Goal: Information Seeking & Learning: Learn about a topic

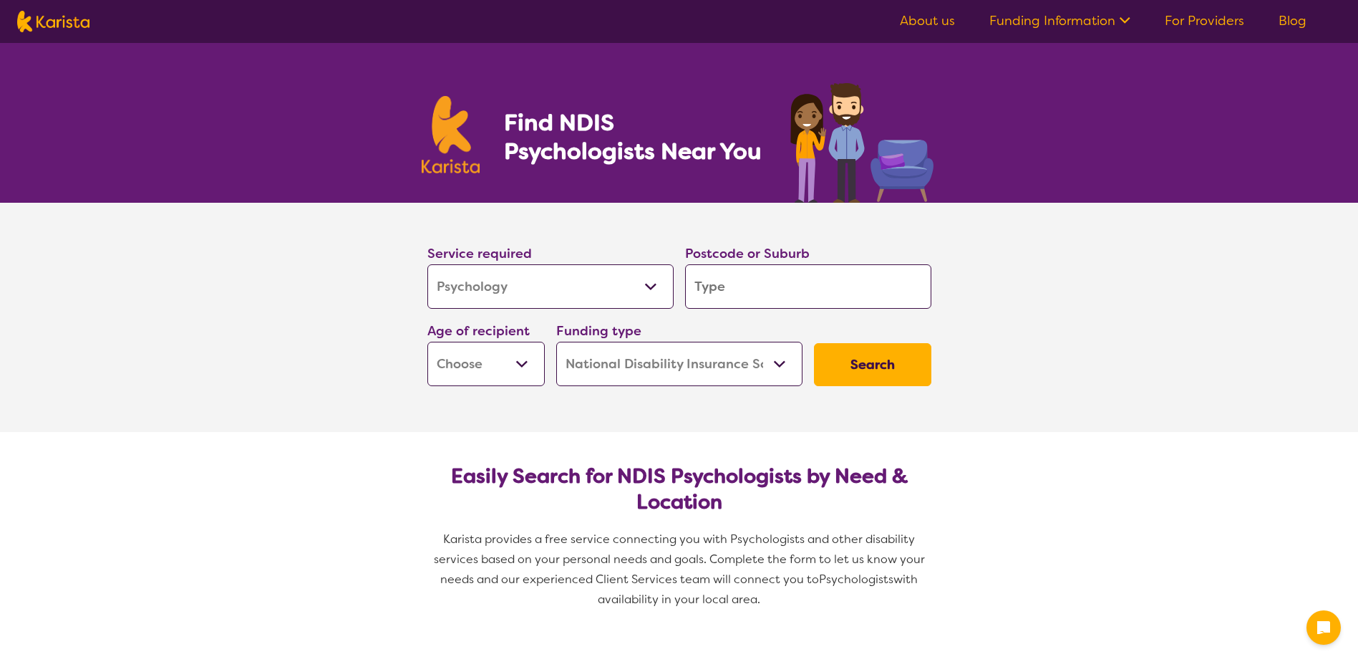
select select "Psychology"
select select "NDIS"
select select "Psychology"
select select "NDIS"
click at [770, 281] on input "search" at bounding box center [808, 286] width 246 height 44
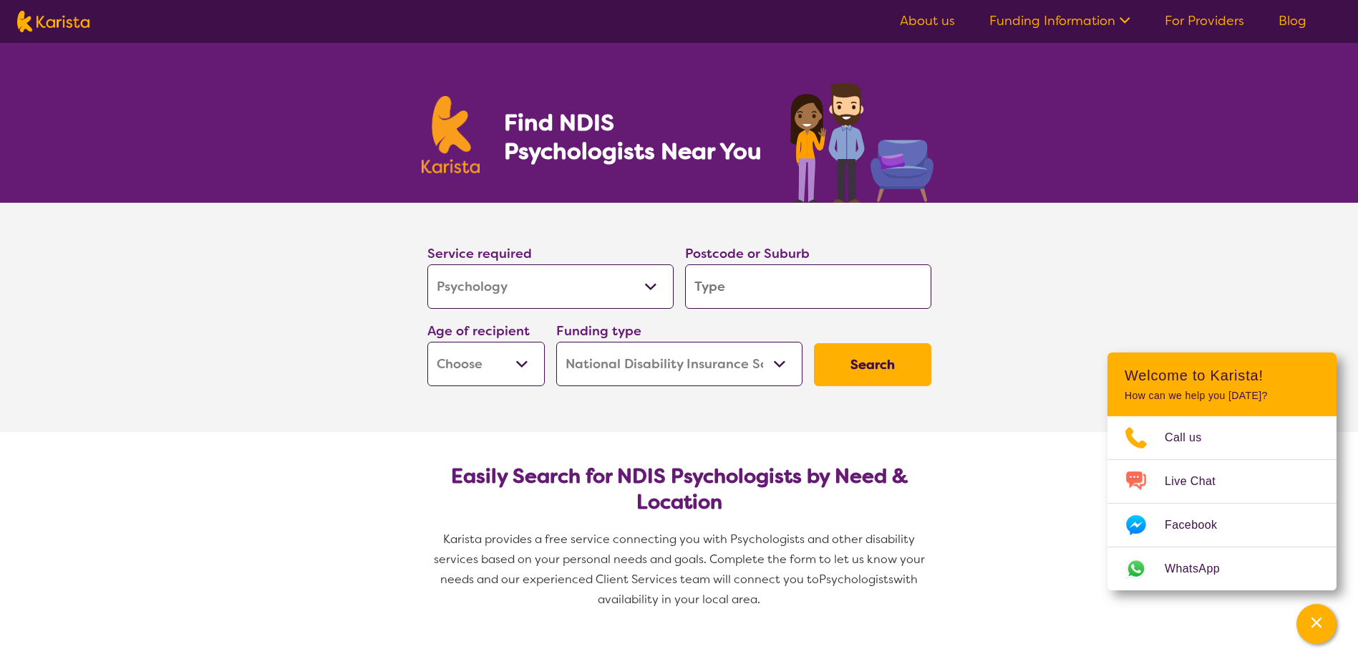
type input "2"
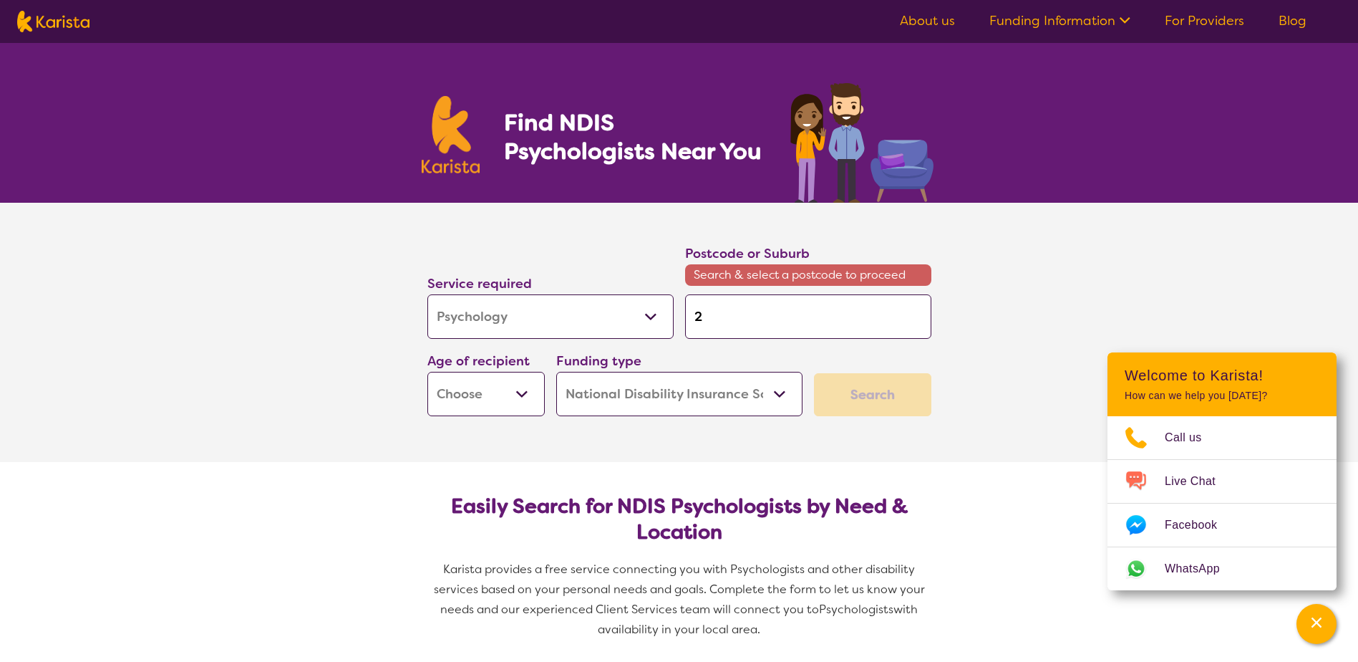
type input "21"
type input "215"
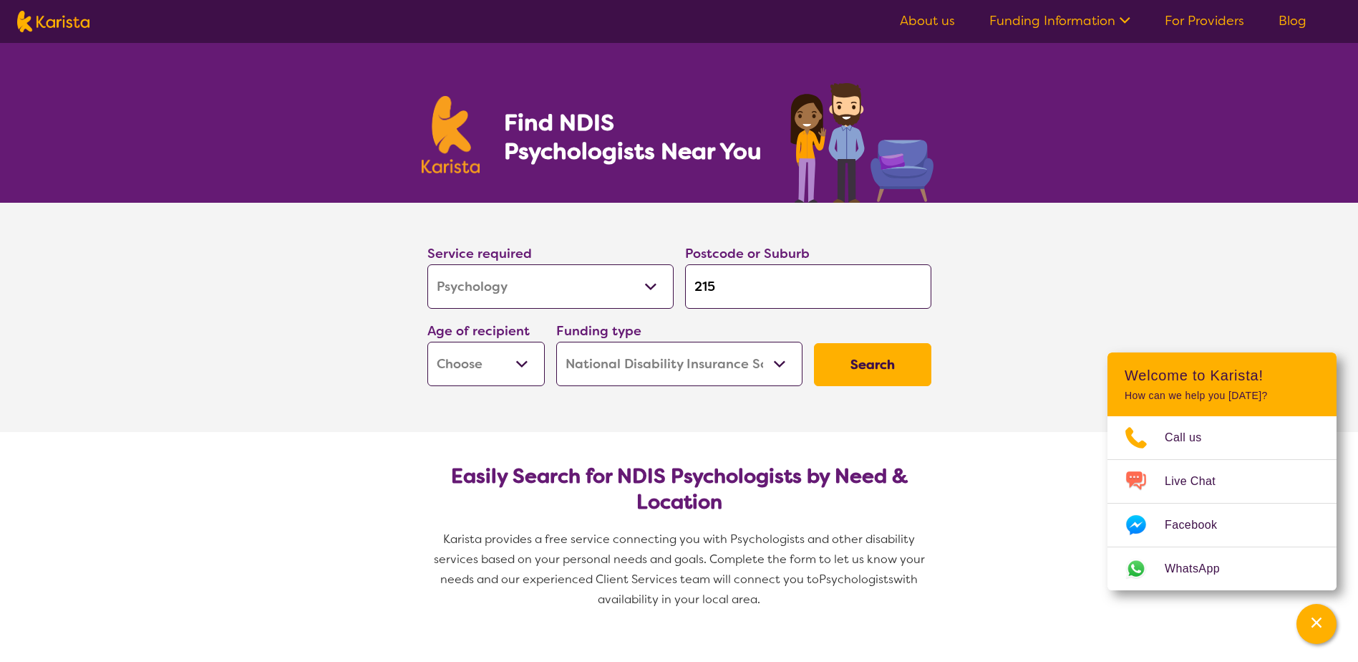
type input "2158"
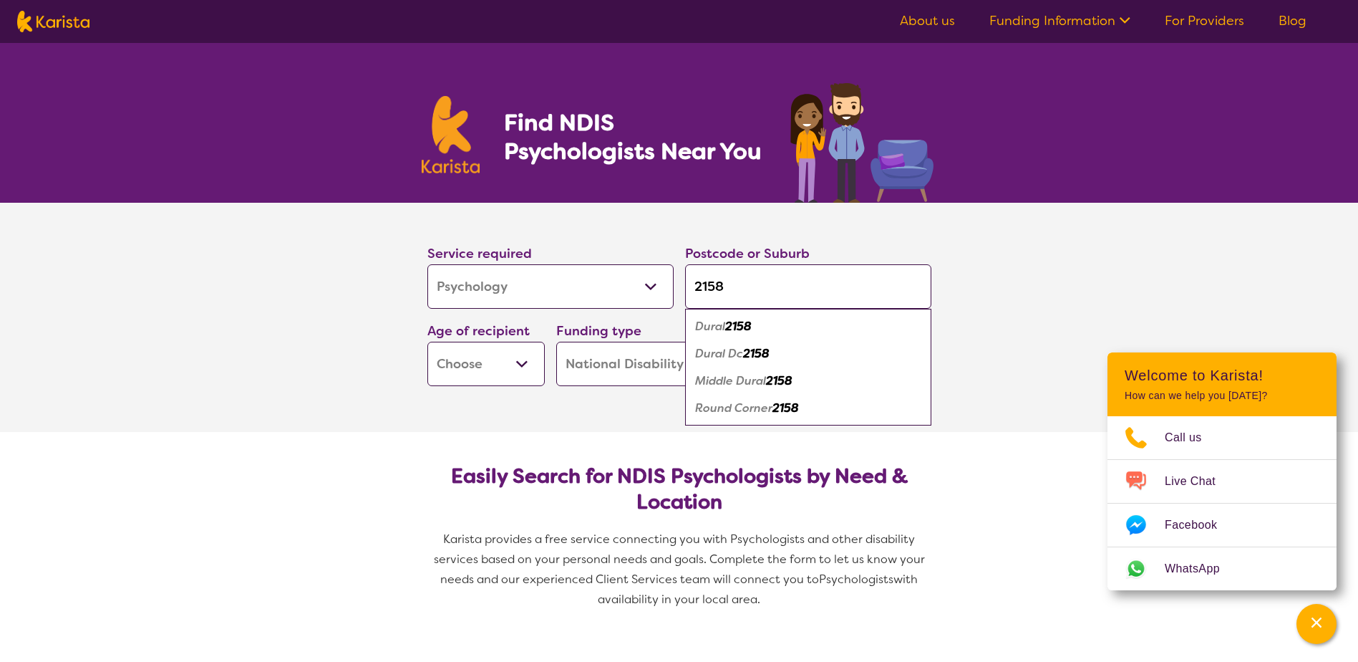
type input "2158"
click at [722, 321] on em "Dural" at bounding box center [710, 326] width 30 height 15
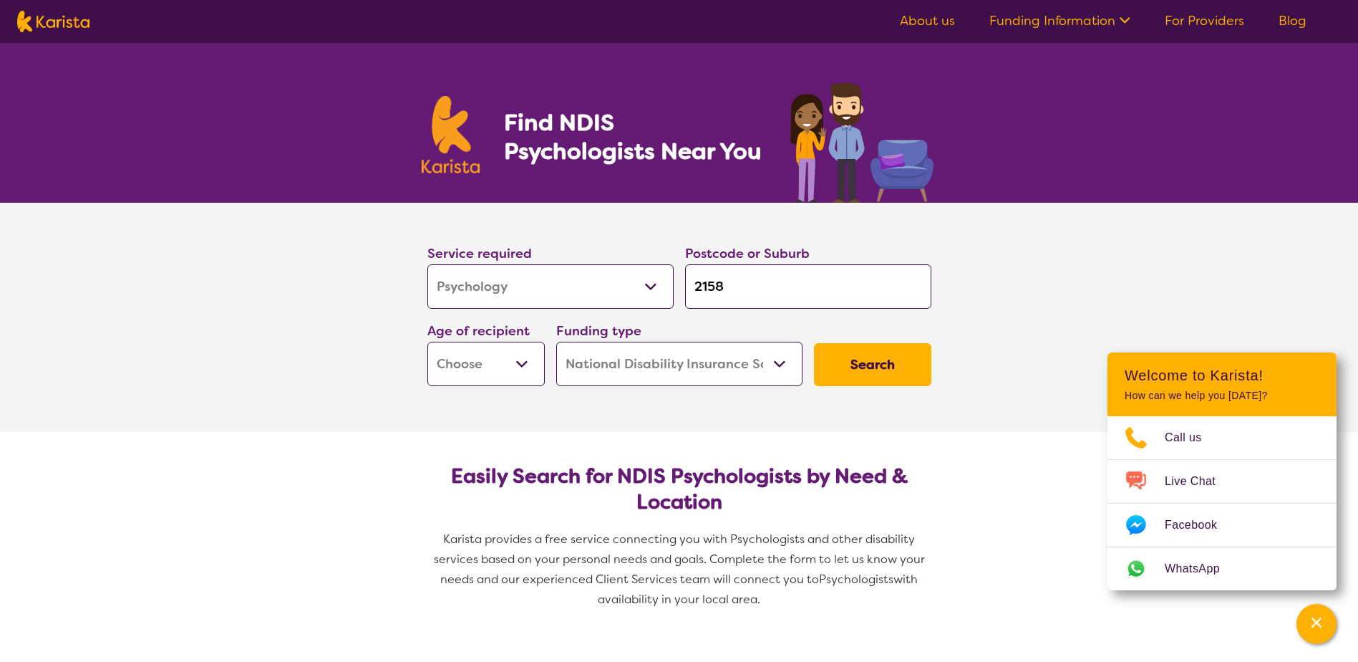
click at [516, 376] on select "Early Childhood - 0 to 9 Child - 10 to 11 Adolescent - 12 to 17 Adult - 18 to 6…" at bounding box center [485, 364] width 117 height 44
select select "EC"
click at [427, 342] on select "Early Childhood - 0 to 9 Child - 10 to 11 Adolescent - 12 to 17 Adult - 18 to 6…" at bounding box center [485, 364] width 117 height 44
select select "EC"
click at [638, 371] on select "Home Care Package (HCP) National Disability Insurance Scheme (NDIS) I don't know" at bounding box center [679, 364] width 246 height 44
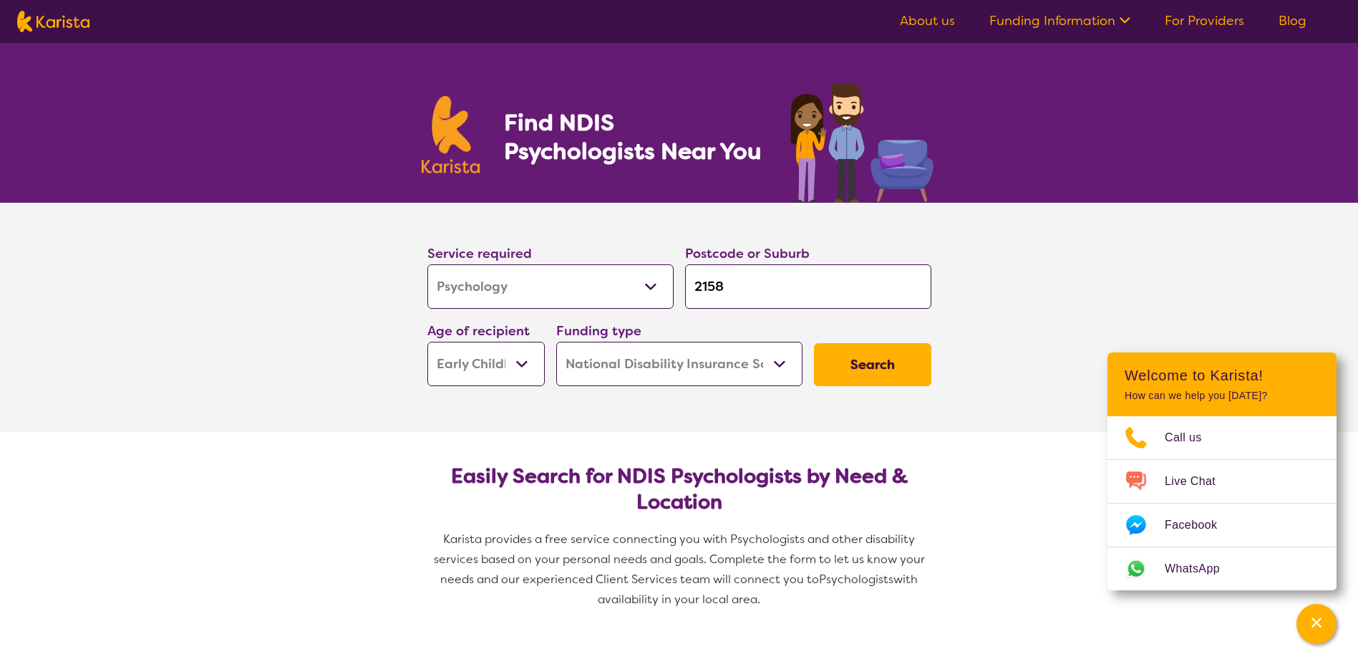
click at [556, 342] on select "Home Care Package (HCP) National Disability Insurance Scheme (NDIS) I don't know" at bounding box center [679, 364] width 246 height 44
click at [848, 357] on button "Search" at bounding box center [872, 364] width 117 height 43
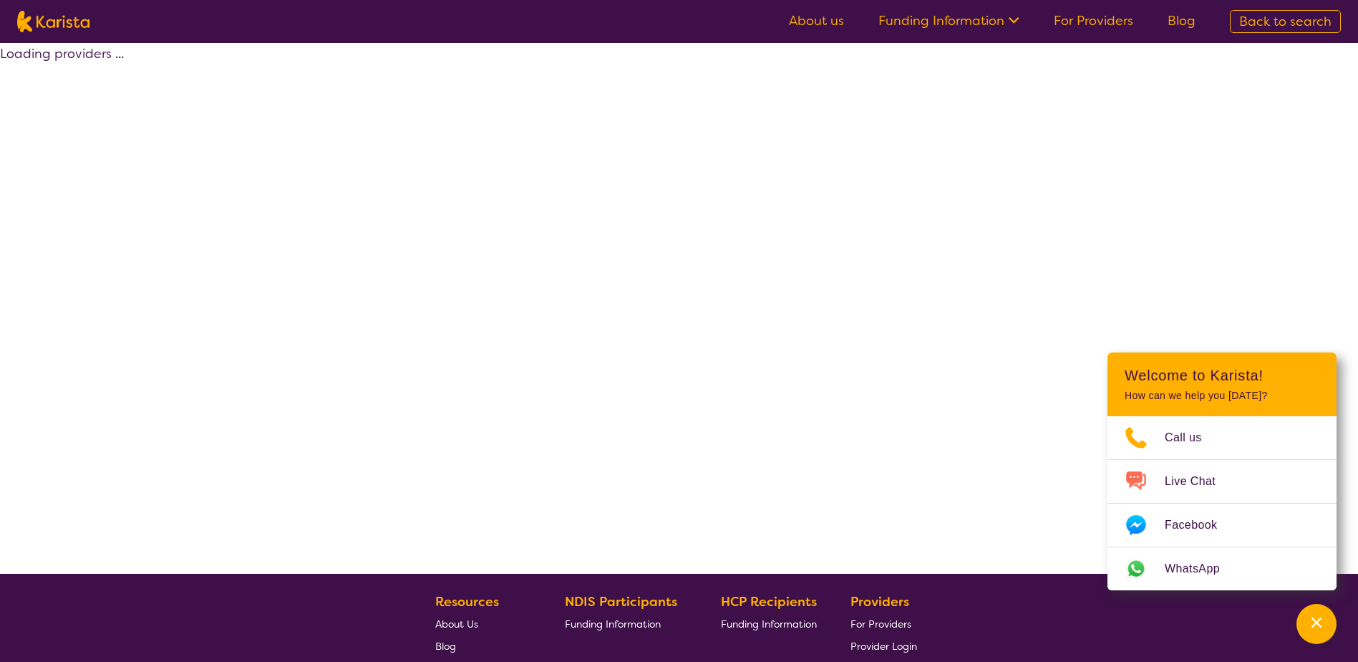
select select "by_score"
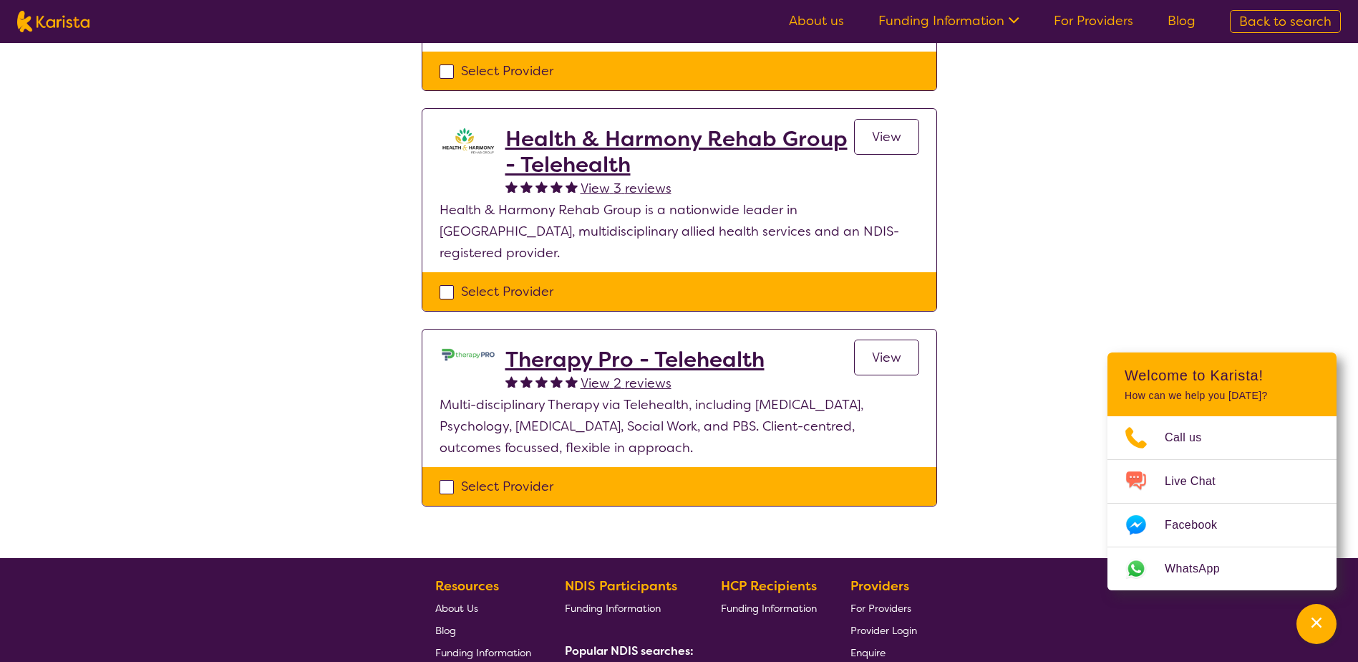
scroll to position [215, 0]
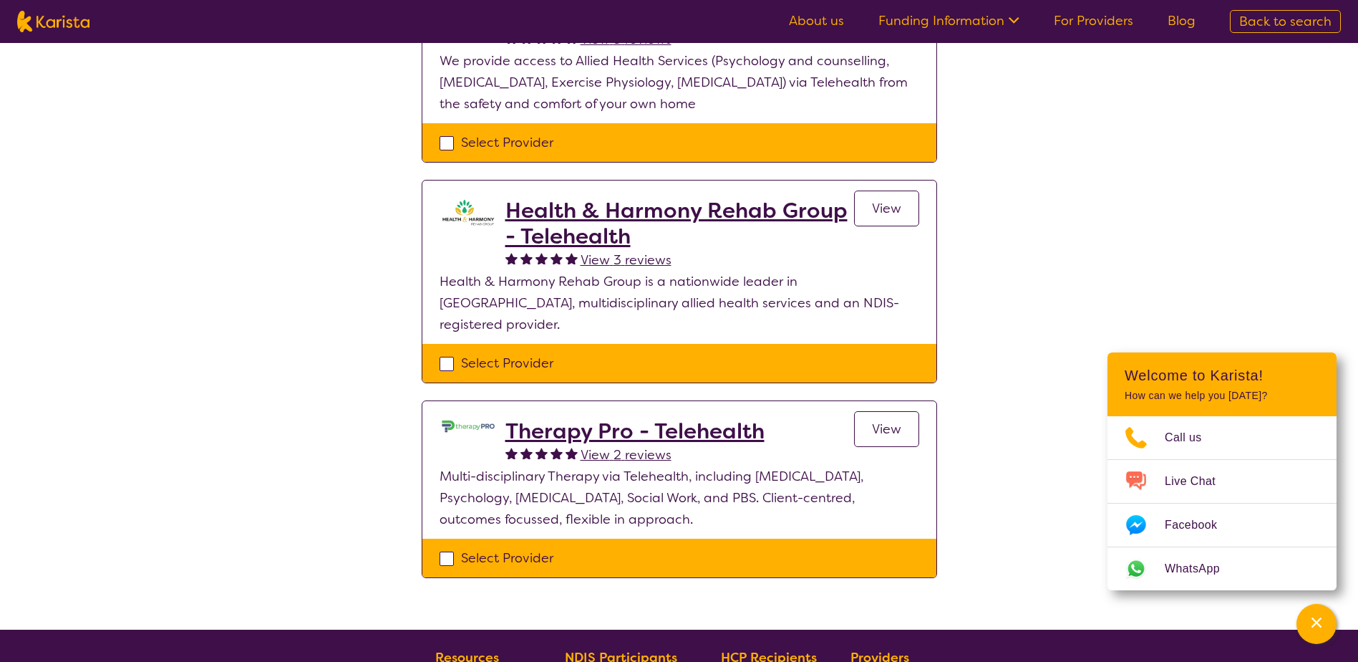
click at [626, 205] on h2 "Health & Harmony Rehab Group - Telehealth" at bounding box center [679, 224] width 349 height 52
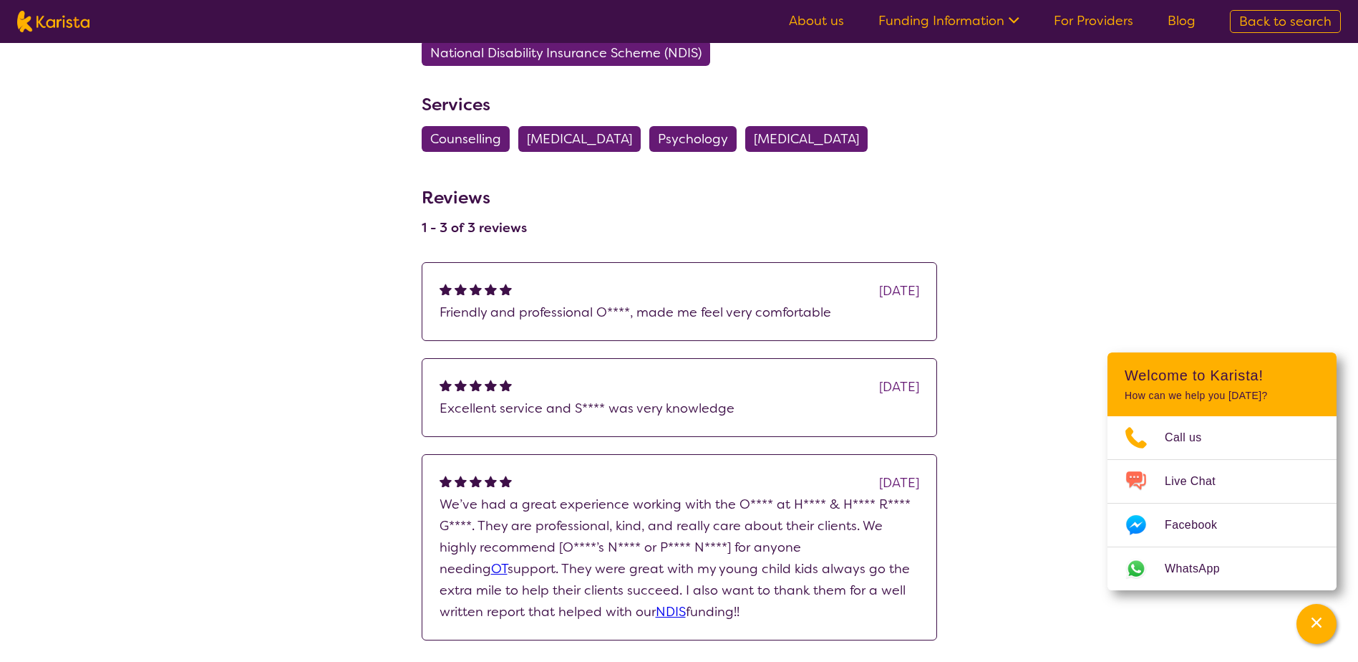
scroll to position [644, 0]
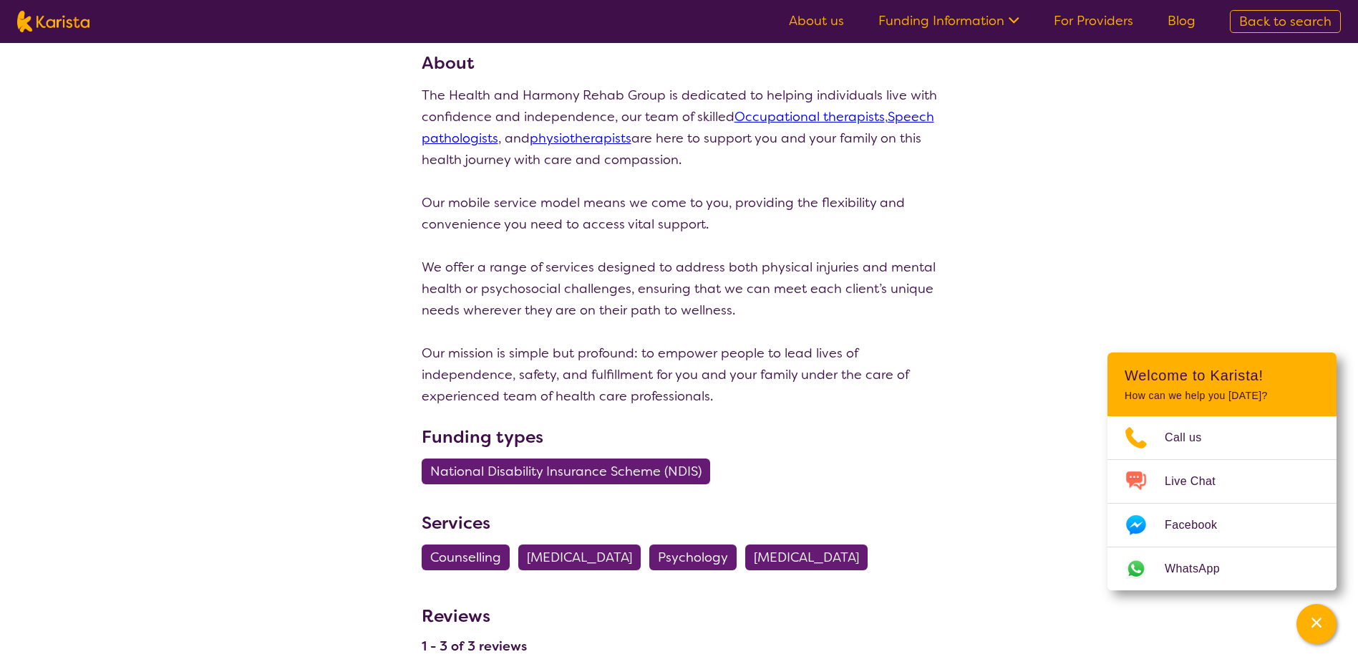
select select "by_score"
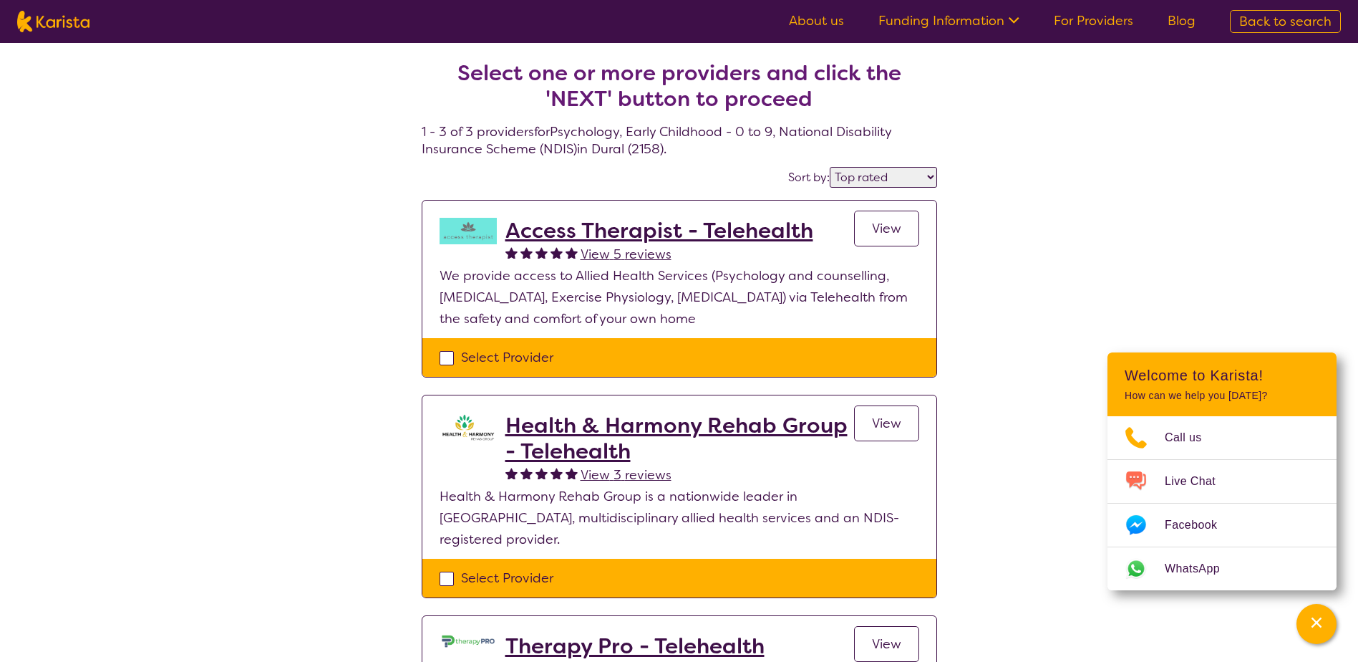
select select "Psychology"
select select "EC"
select select "NDIS"
select select "Psychology"
select select "EC"
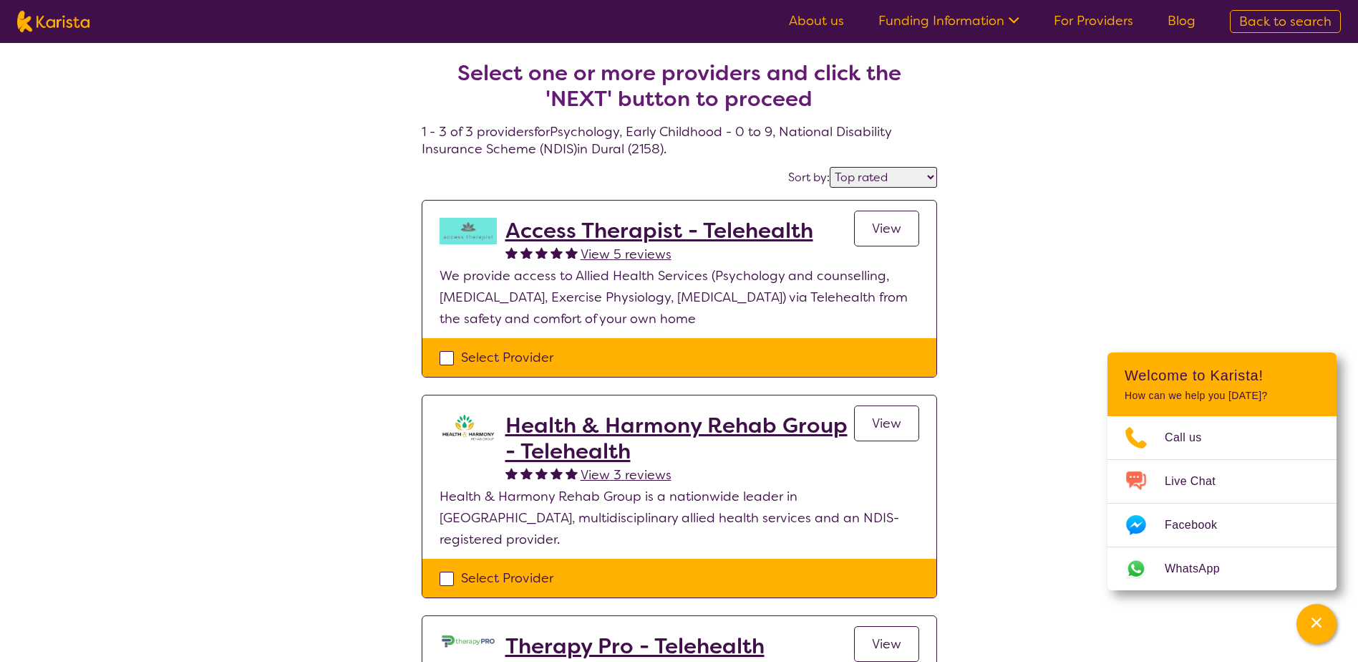
select select "NDIS"
